Goal: Navigation & Orientation: Understand site structure

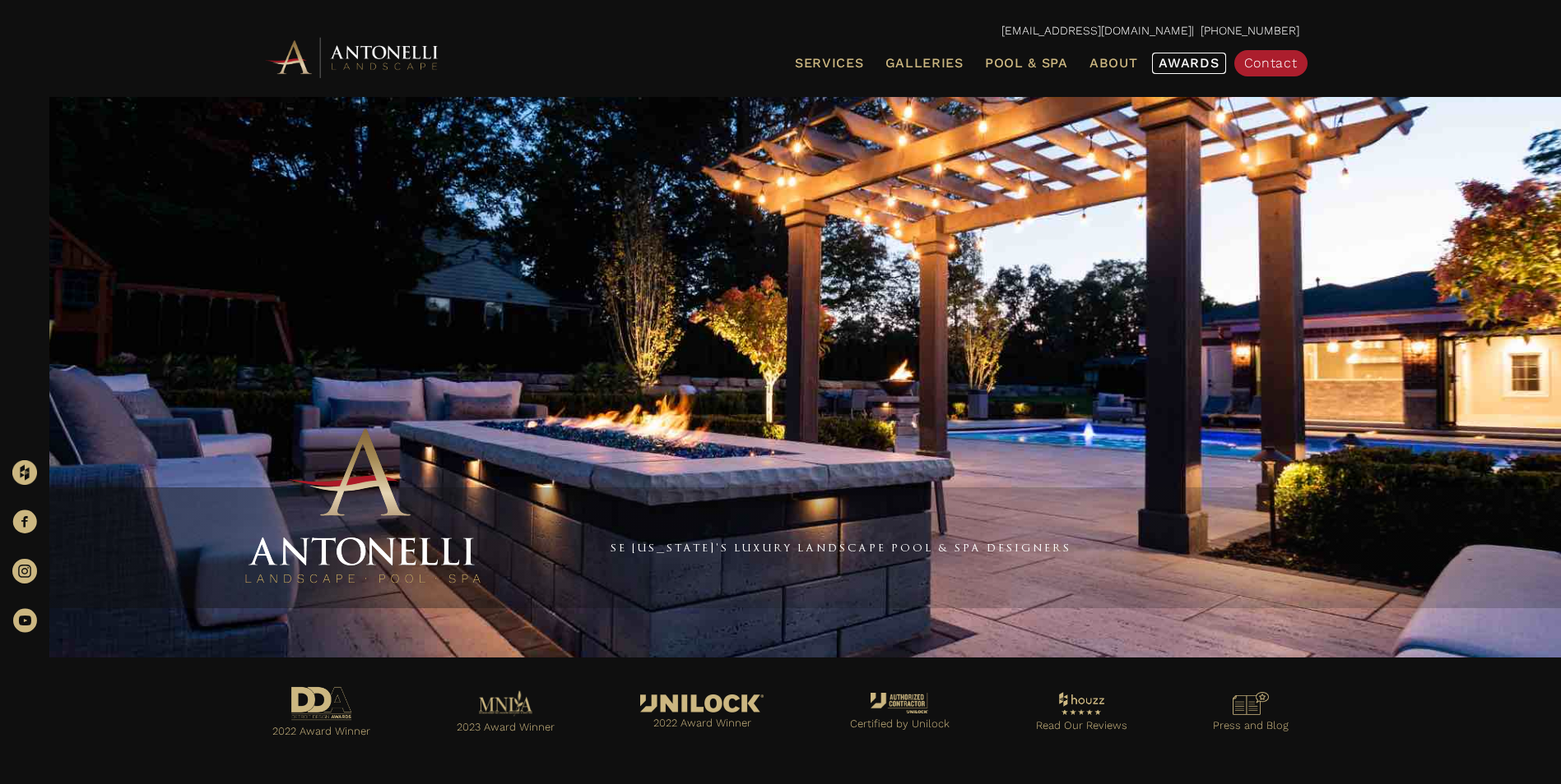
click at [1198, 62] on span "Awards" at bounding box center [1187, 63] width 60 height 16
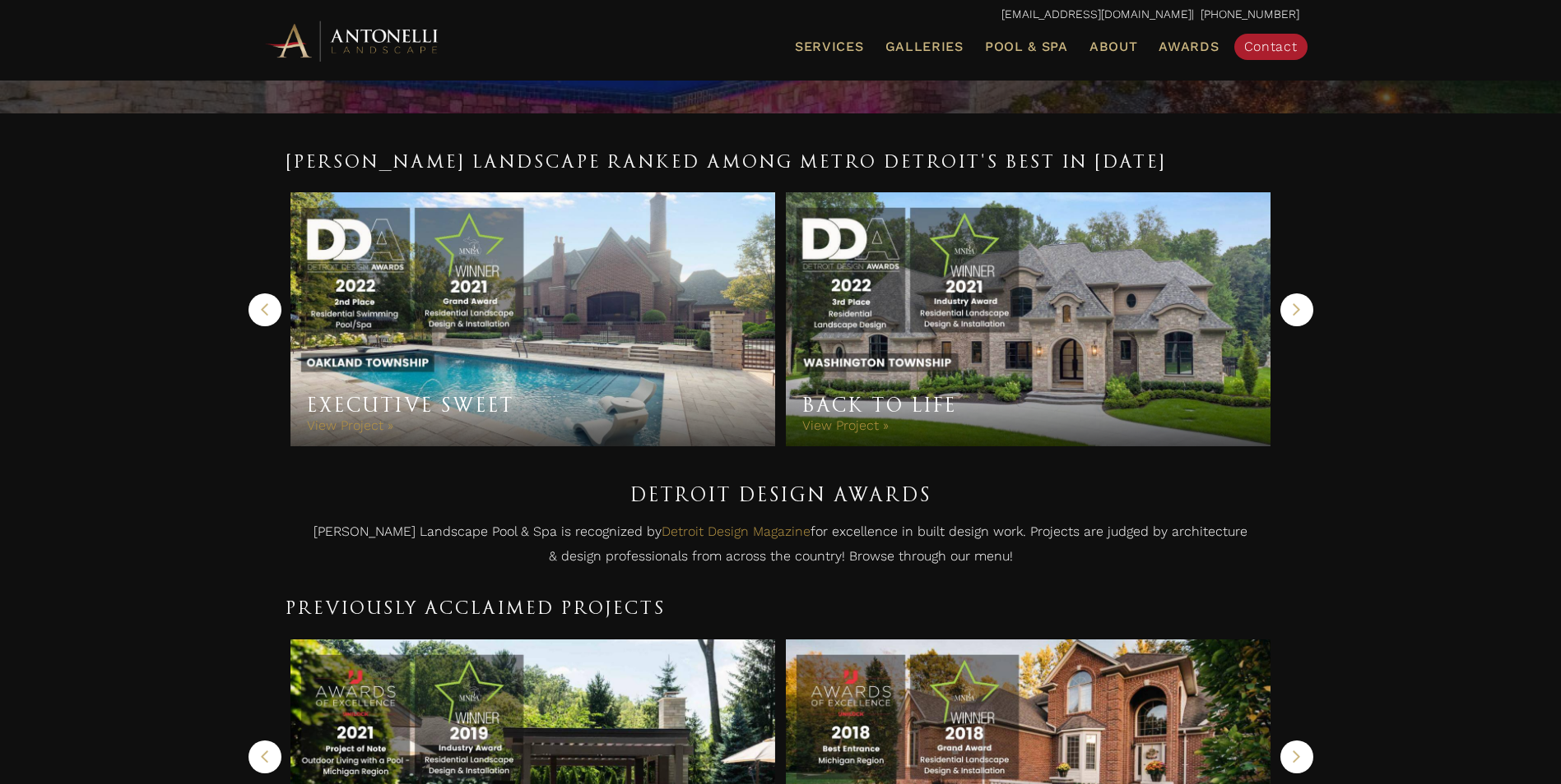
scroll to position [328, 0]
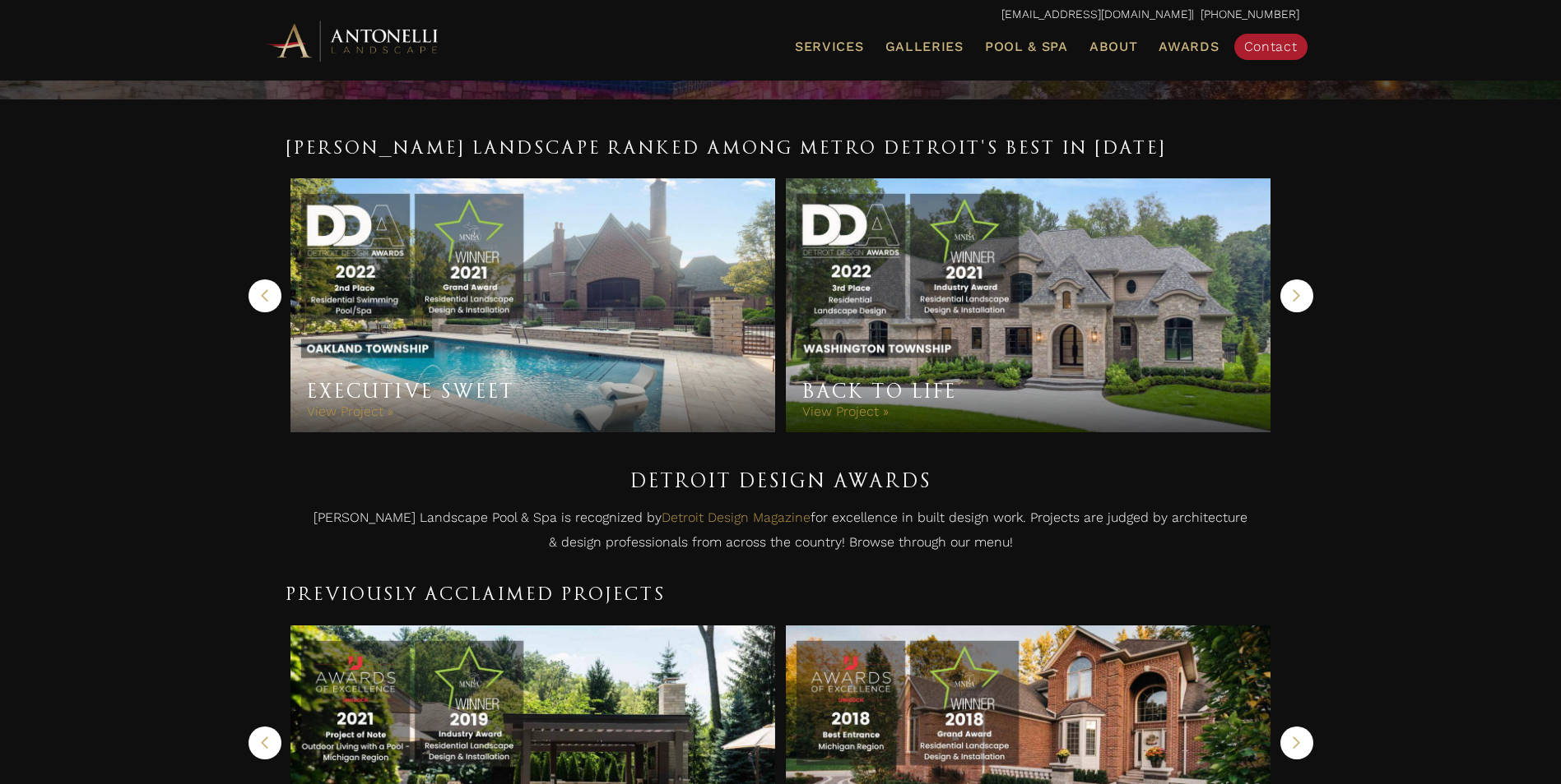
click at [1290, 296] on button "Next" at bounding box center [1297, 296] width 33 height 33
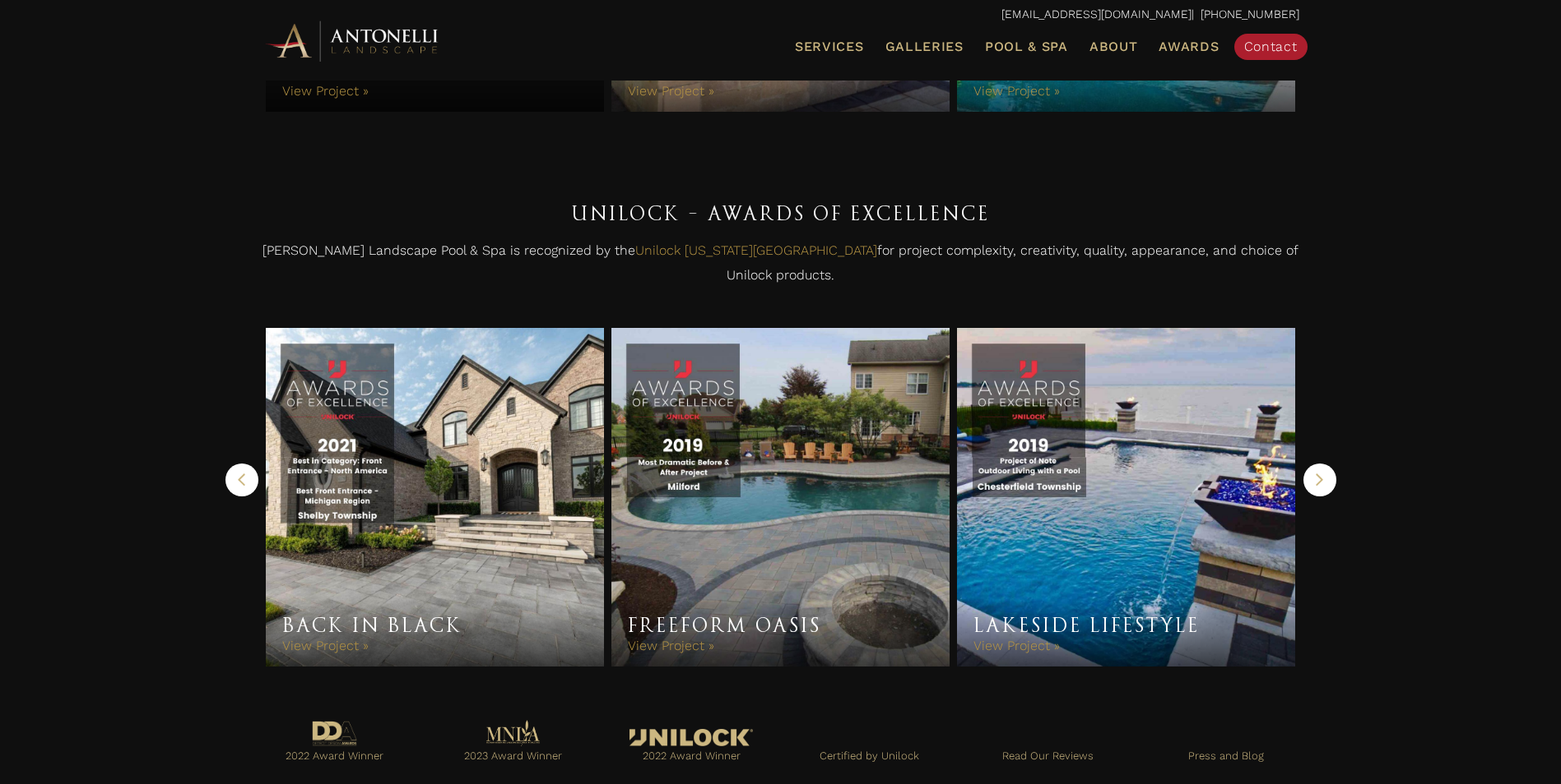
scroll to position [1714, 0]
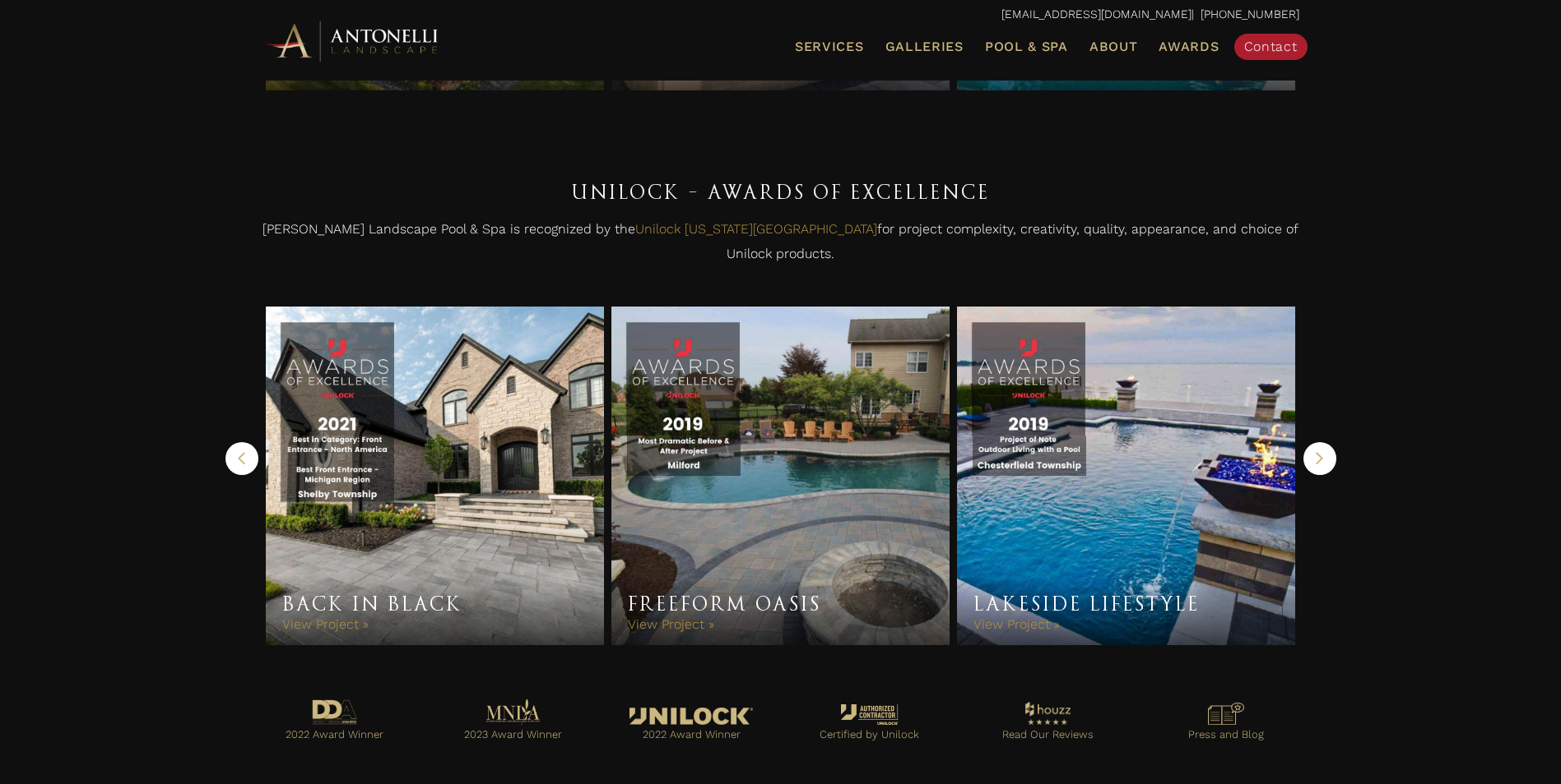
click at [1327, 448] on button "Next" at bounding box center [1319, 459] width 33 height 33
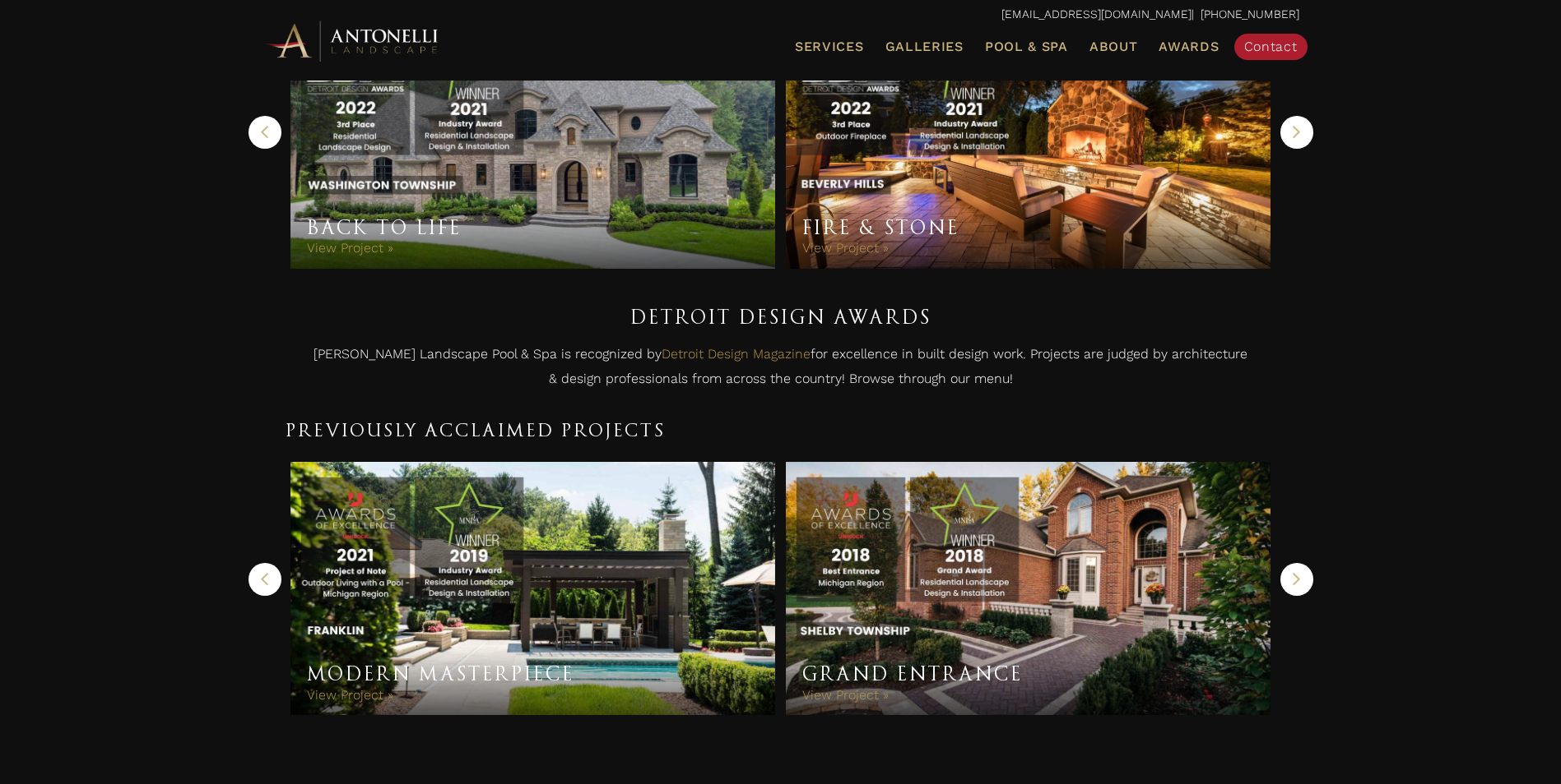
scroll to position [234, 0]
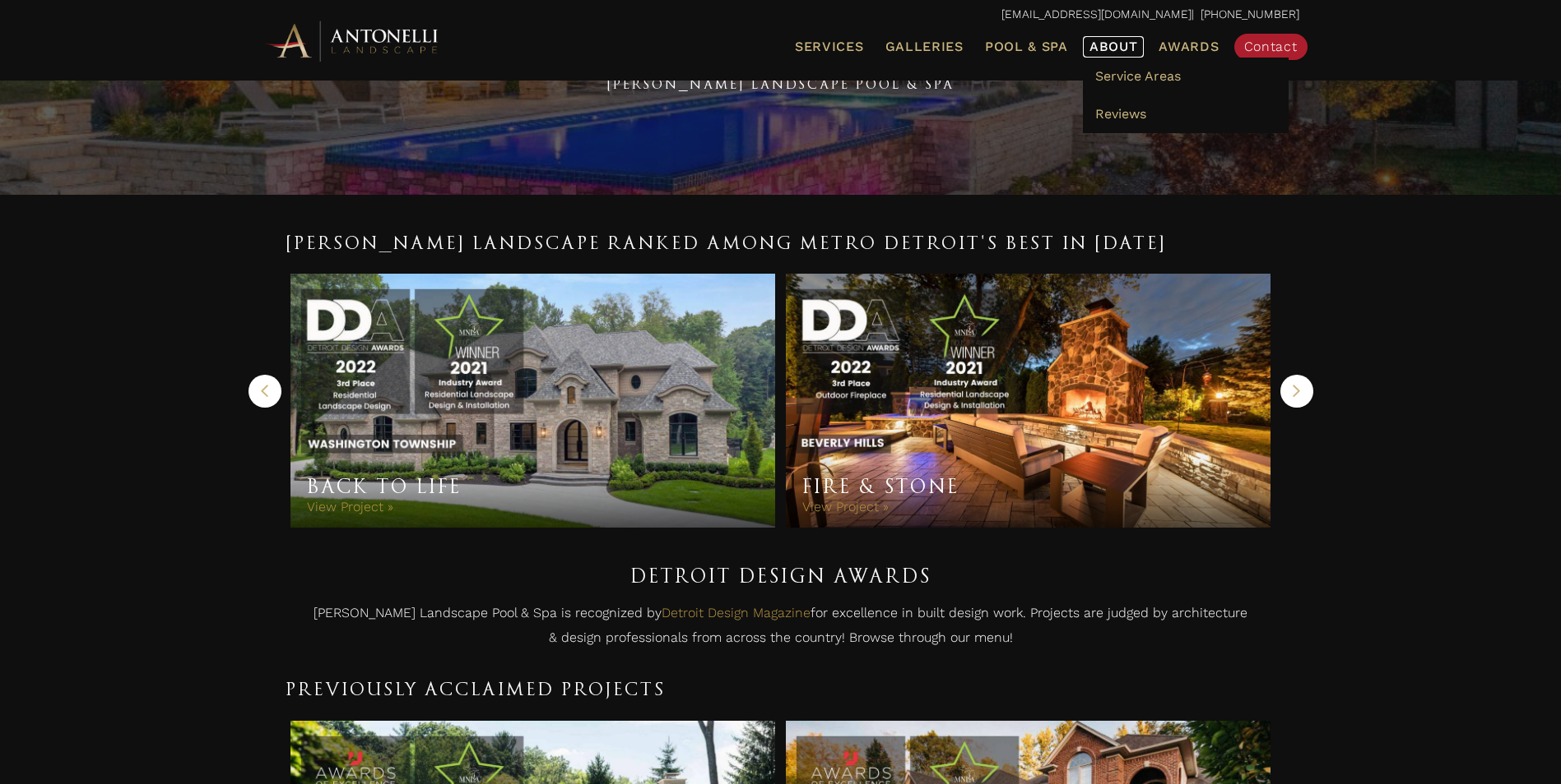
click at [1092, 55] on link "About" at bounding box center [1113, 47] width 62 height 22
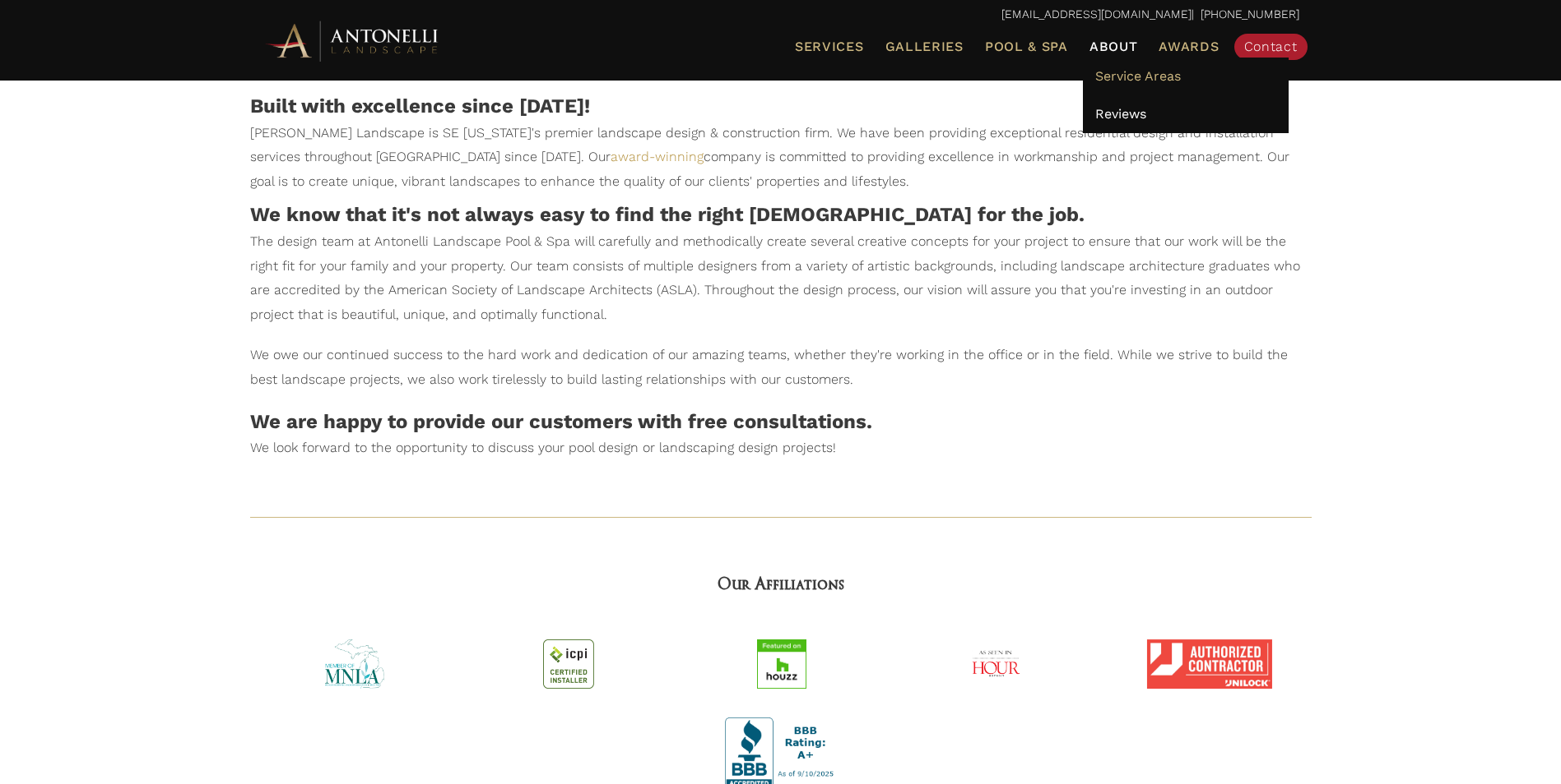
scroll to position [633, 0]
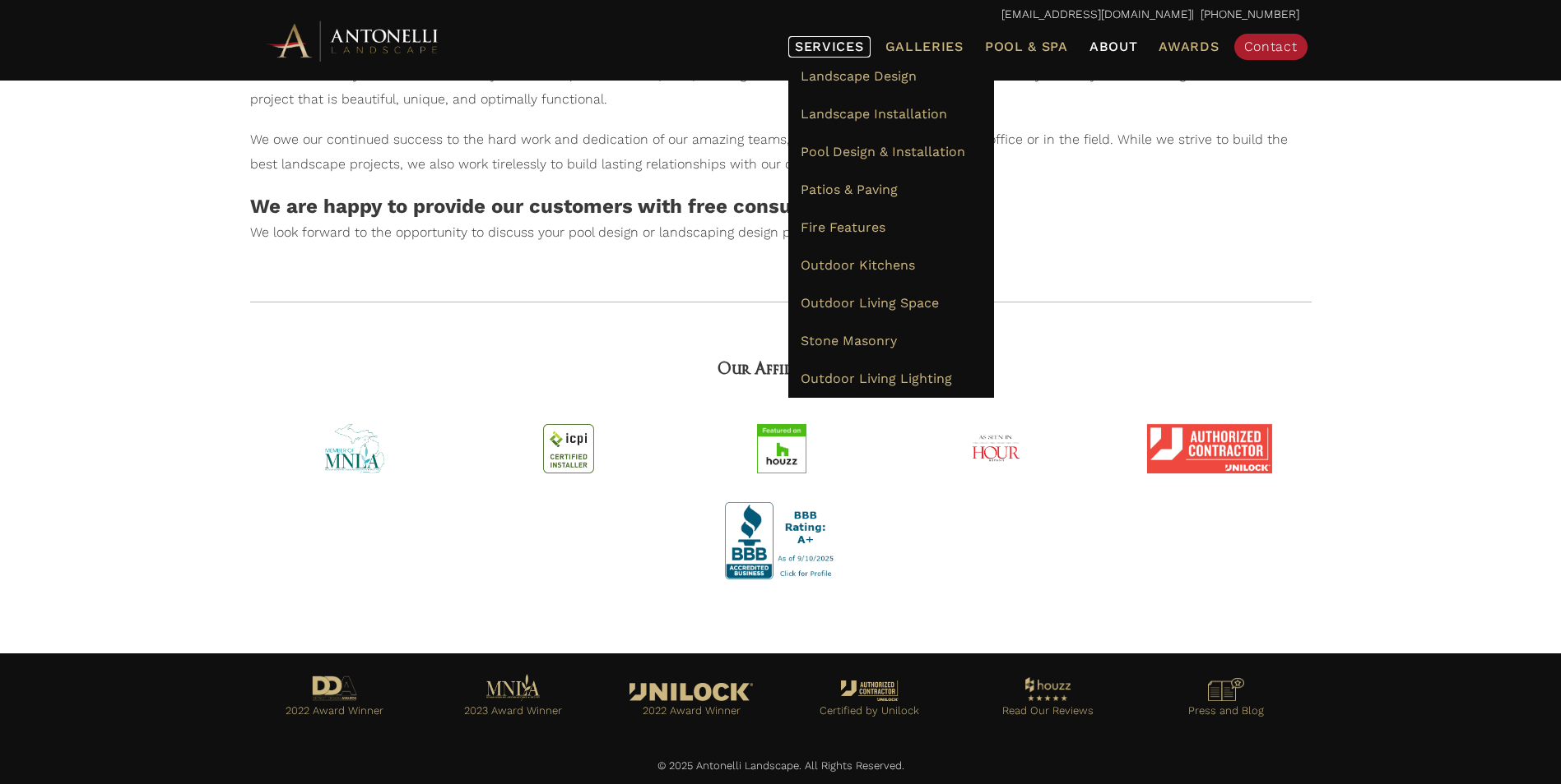
click at [862, 38] on link "Services" at bounding box center [829, 47] width 82 height 22
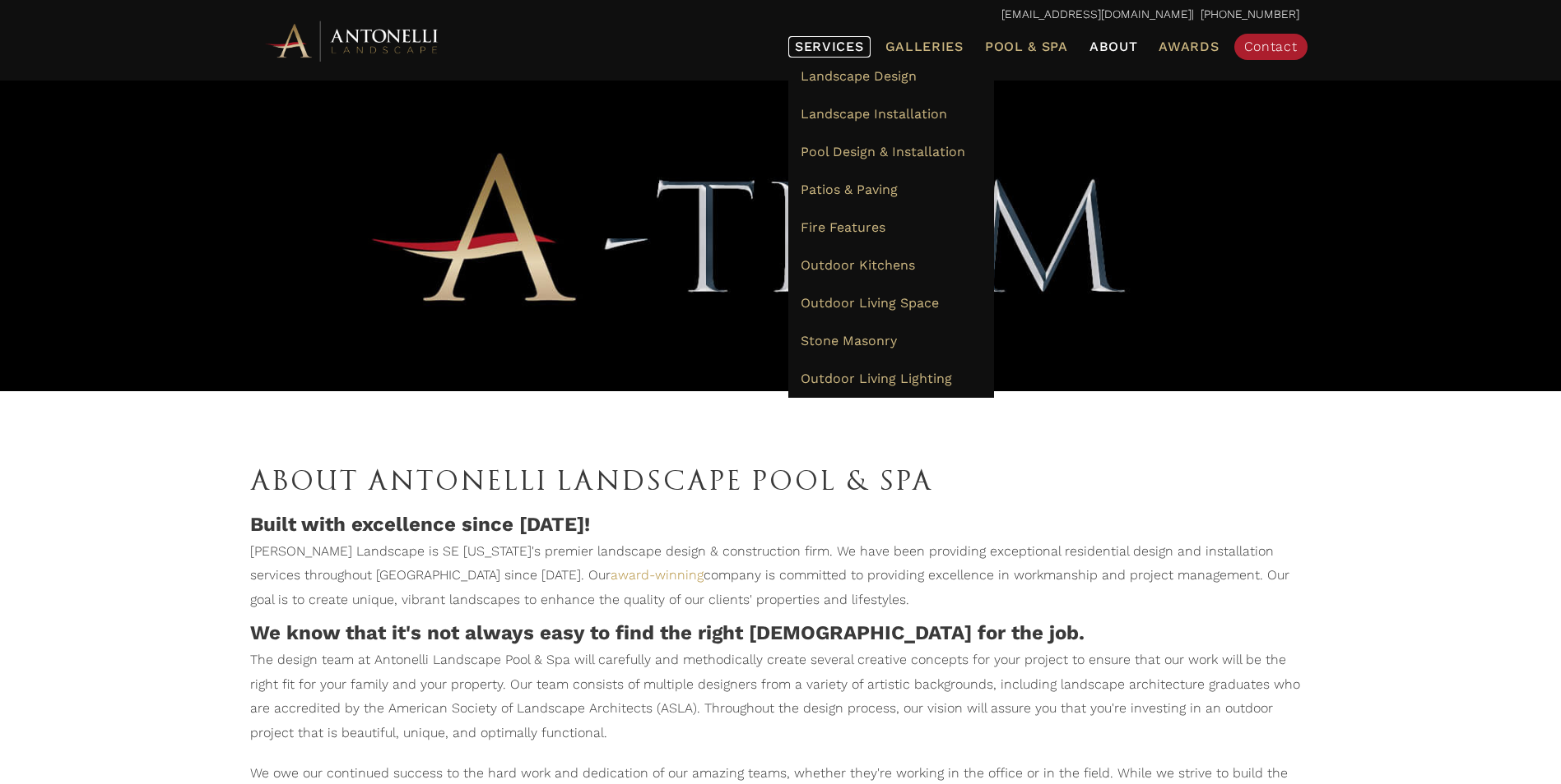
click at [856, 40] on span "Services" at bounding box center [828, 46] width 69 height 13
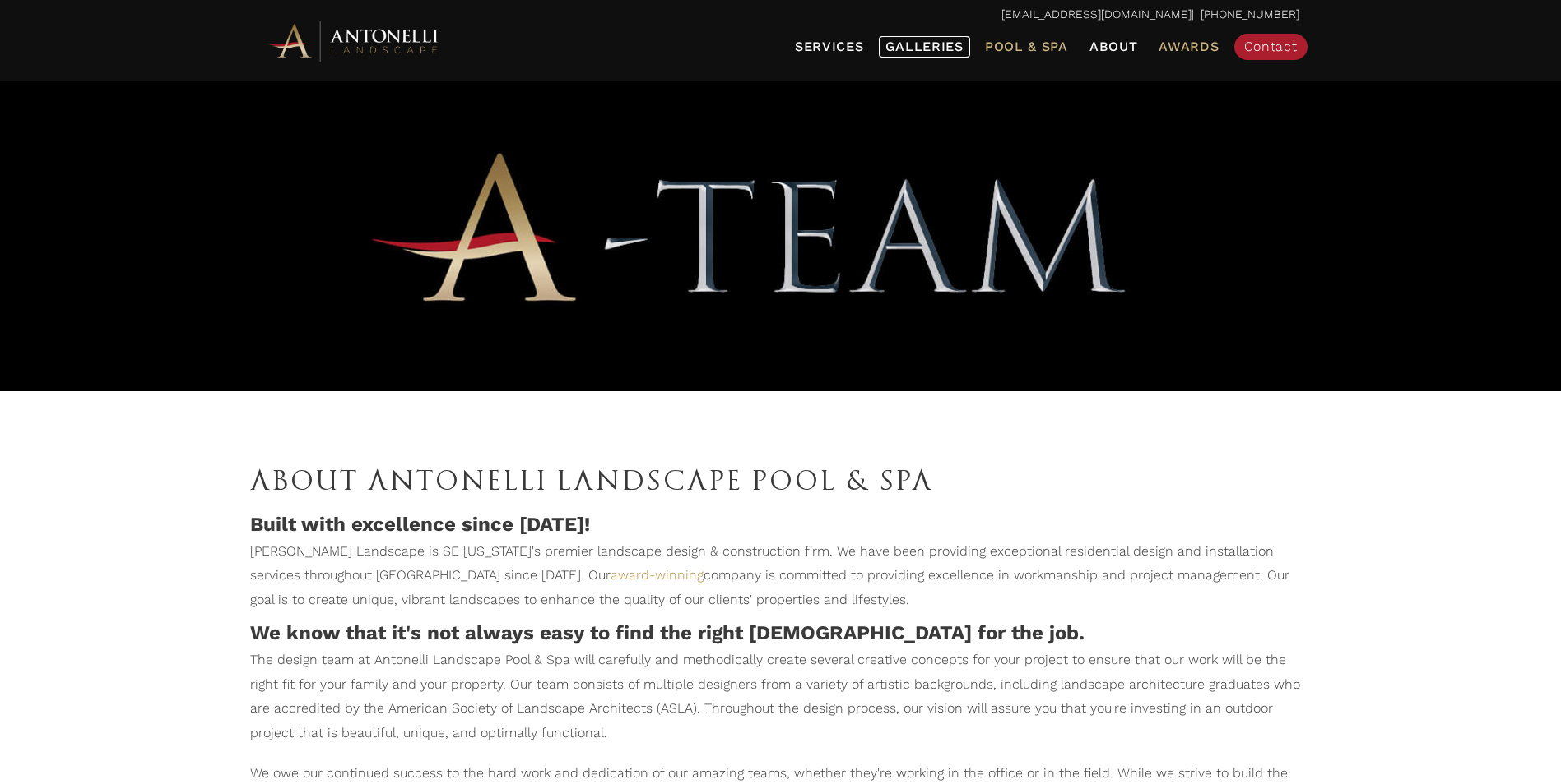
click at [893, 48] on span "Galleries" at bounding box center [924, 47] width 78 height 16
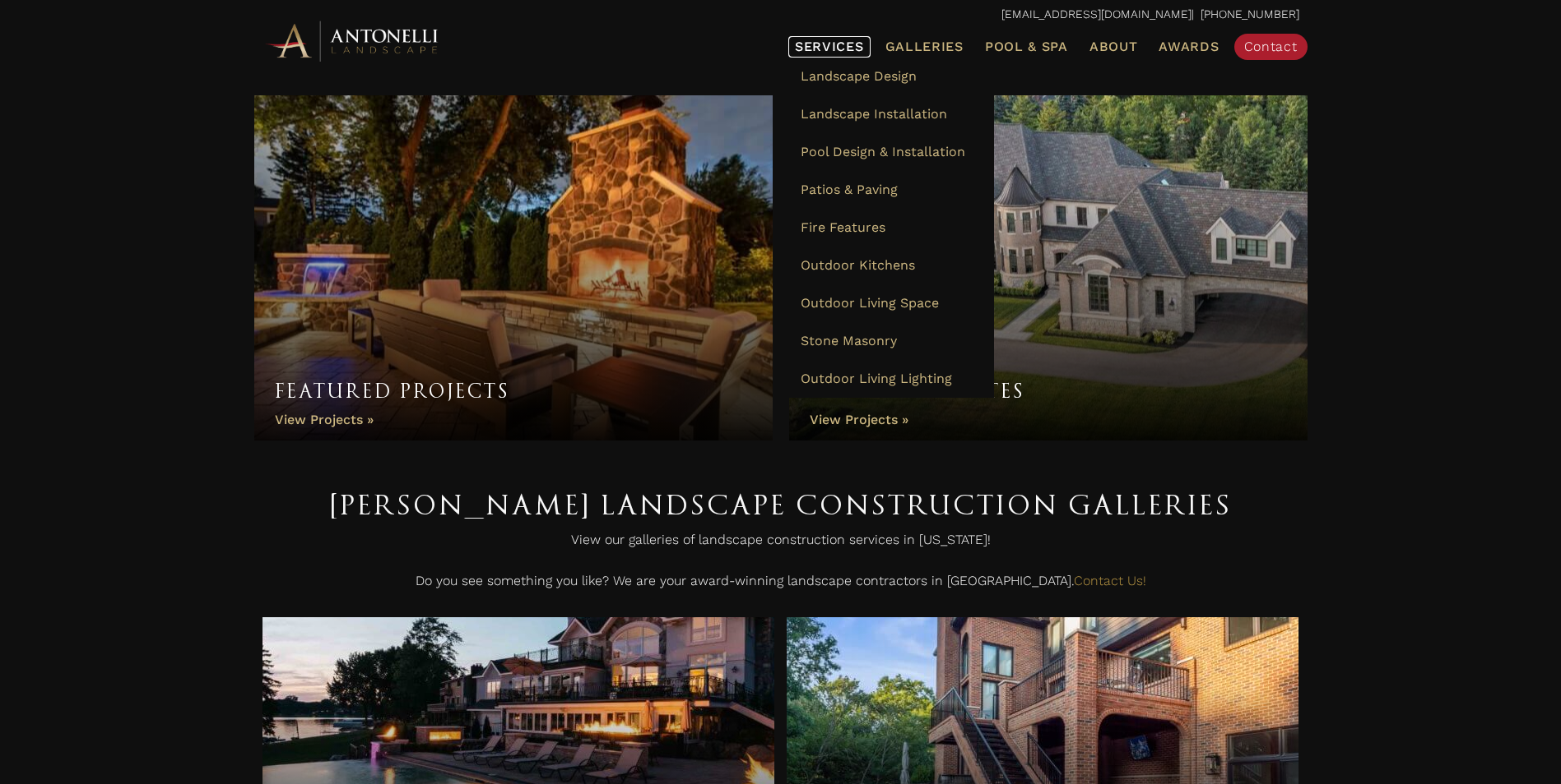
click at [836, 40] on span "Services" at bounding box center [828, 46] width 69 height 13
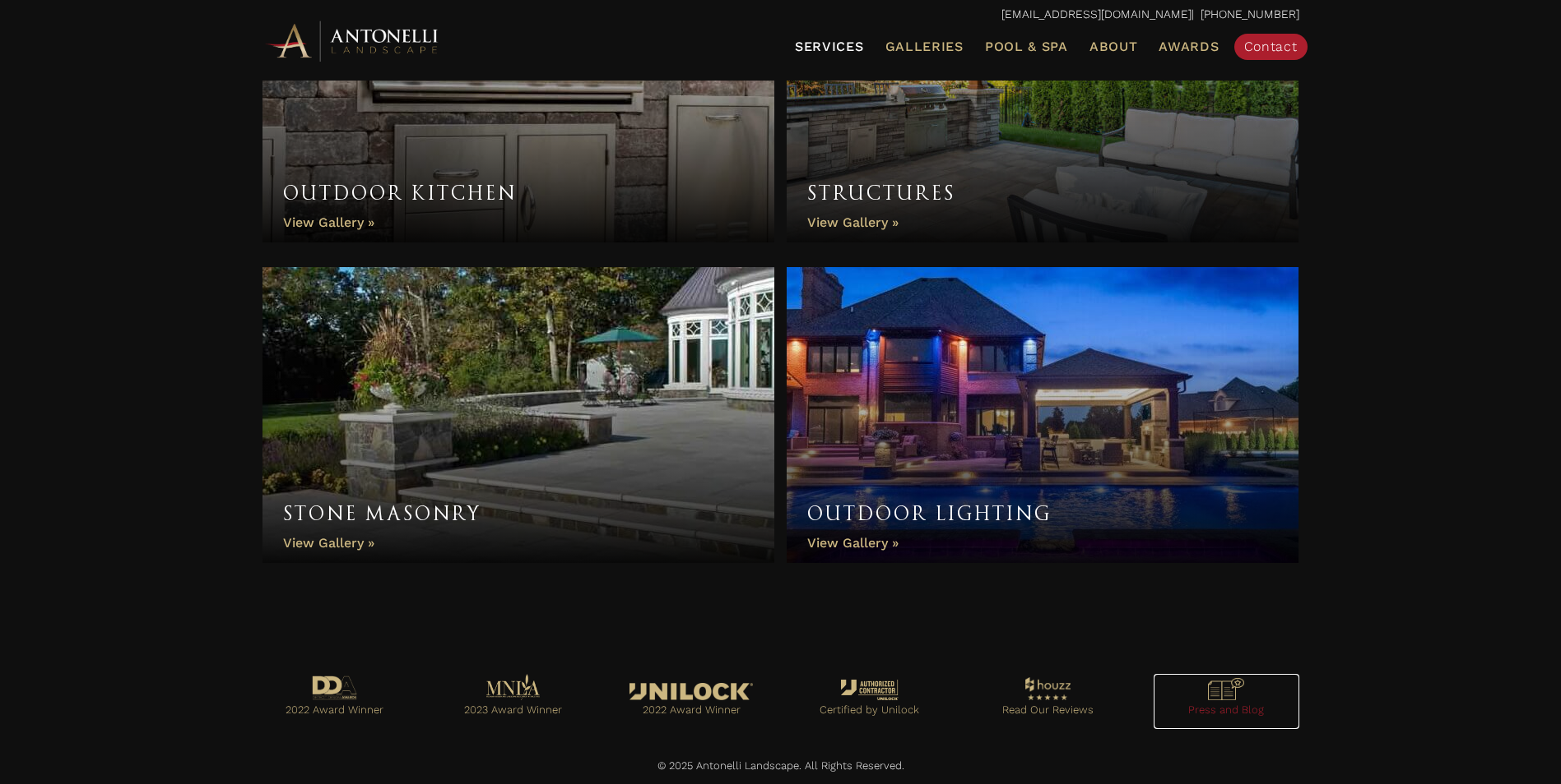
click at [1191, 695] on link "Go to https://antonellilandscape.com/press-media/" at bounding box center [1226, 702] width 146 height 55
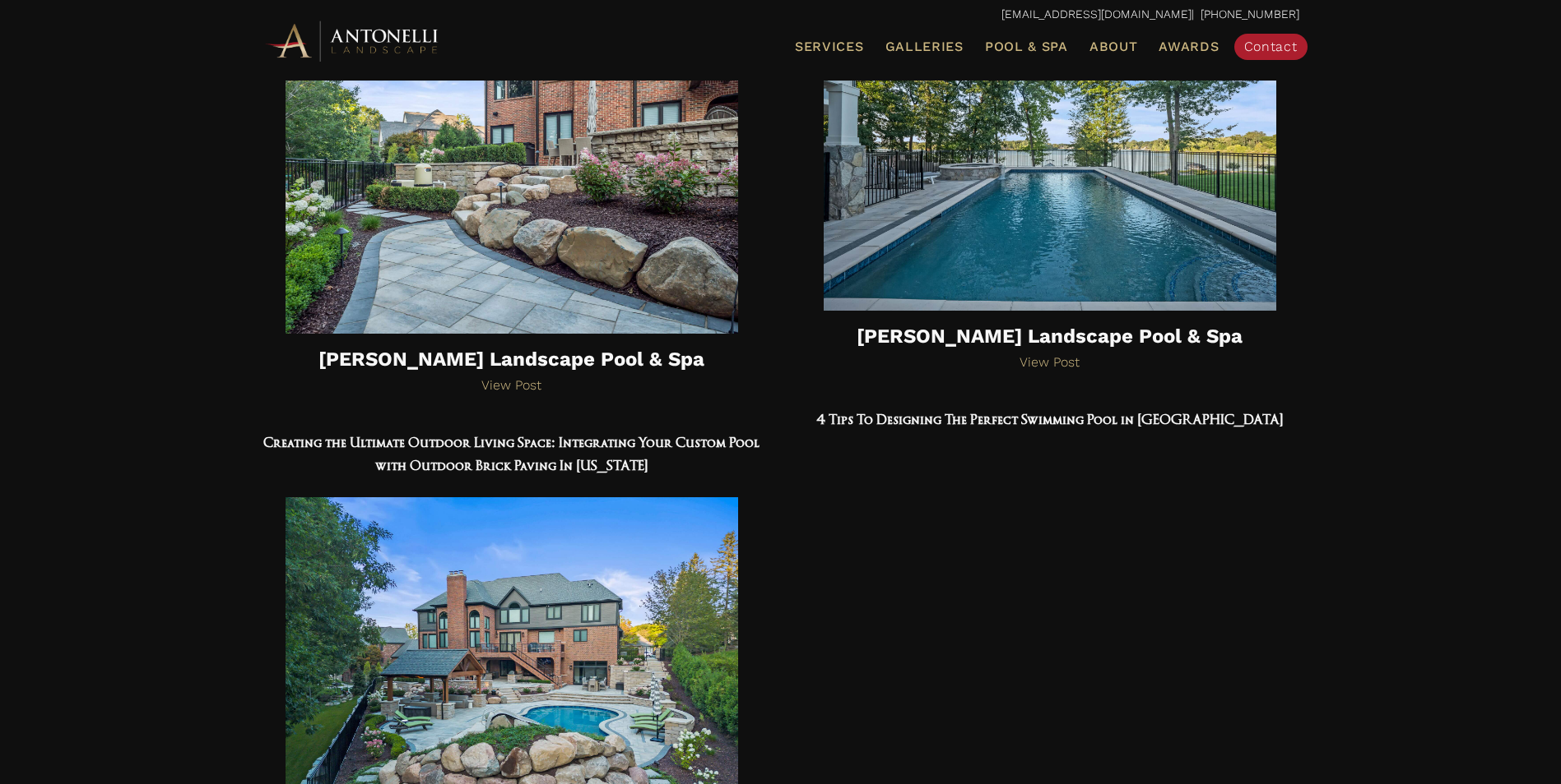
scroll to position [822, 0]
